Goal: Information Seeking & Learning: Learn about a topic

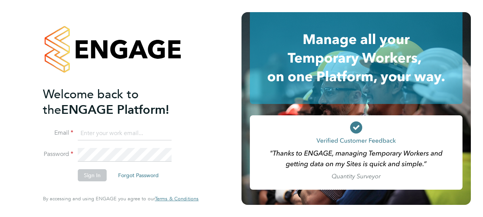
type input "fraz.arshad@ncclondon.ac.uk"
click at [97, 177] on button "Sign In" at bounding box center [92, 175] width 29 height 12
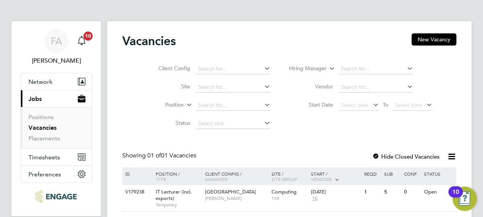
scroll to position [31, 0]
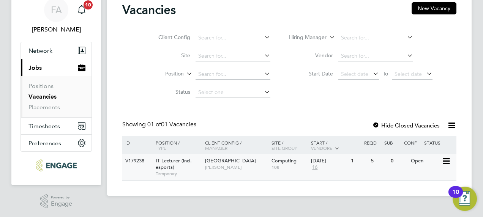
click at [163, 165] on span "IT Lecturer (incl. esports)" at bounding box center [174, 164] width 36 height 13
